Goal: Transaction & Acquisition: Purchase product/service

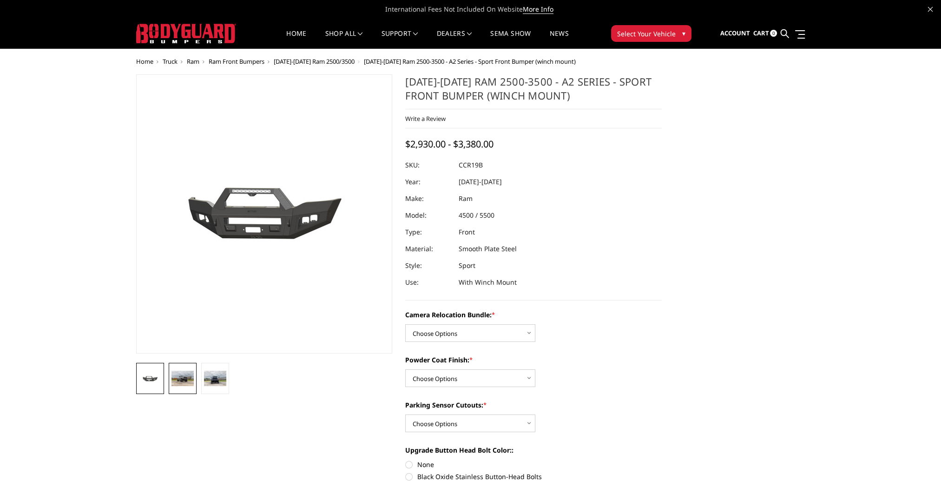
click at [188, 387] on link at bounding box center [183, 378] width 28 height 31
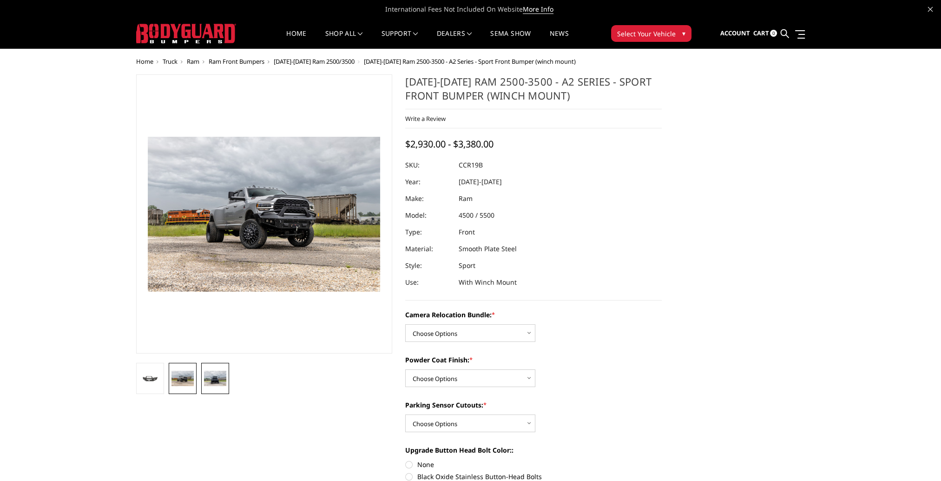
click at [212, 382] on img at bounding box center [215, 378] width 22 height 15
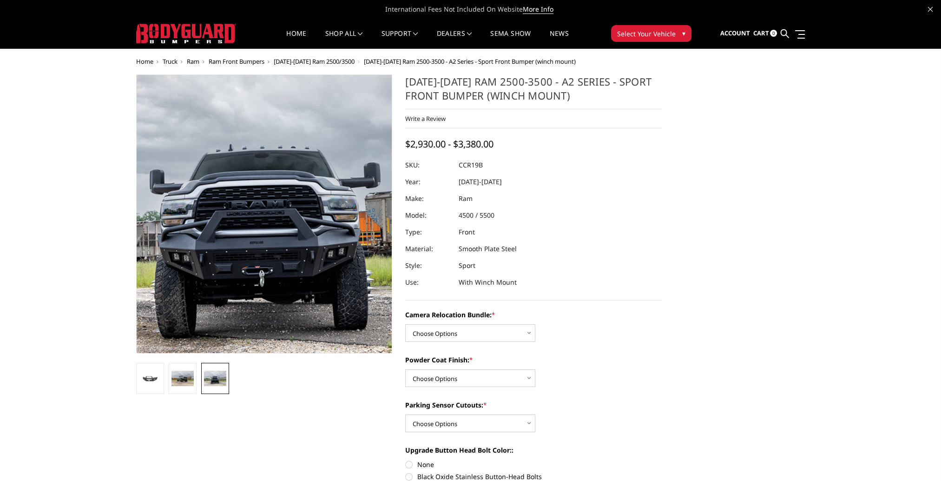
click at [262, 233] on img at bounding box center [267, 205] width 595 height 397
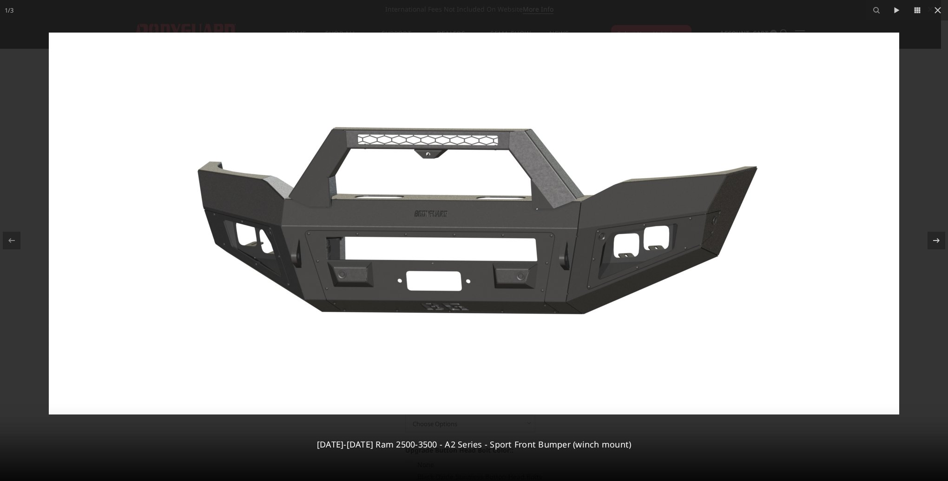
click at [448, 228] on img at bounding box center [474, 224] width 851 height 382
